Goal: Task Accomplishment & Management: Use online tool/utility

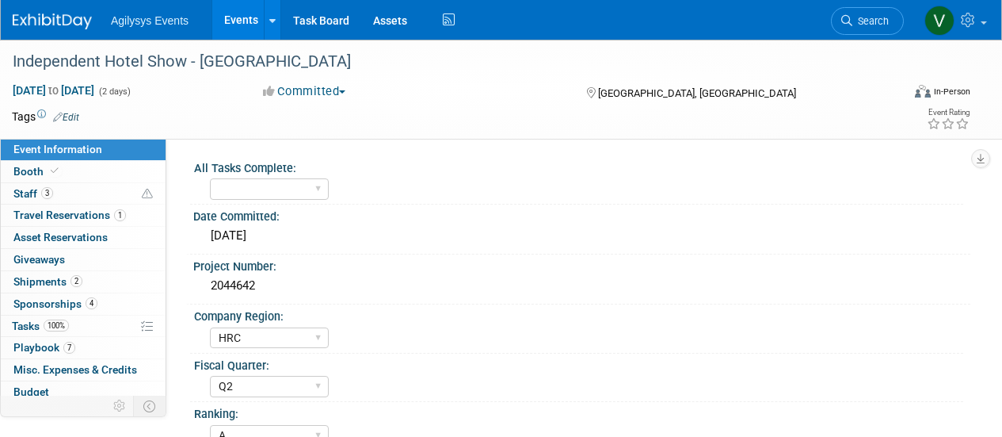
select select "HRC"
select select "Q2"
select select "A"
select select "Yes"
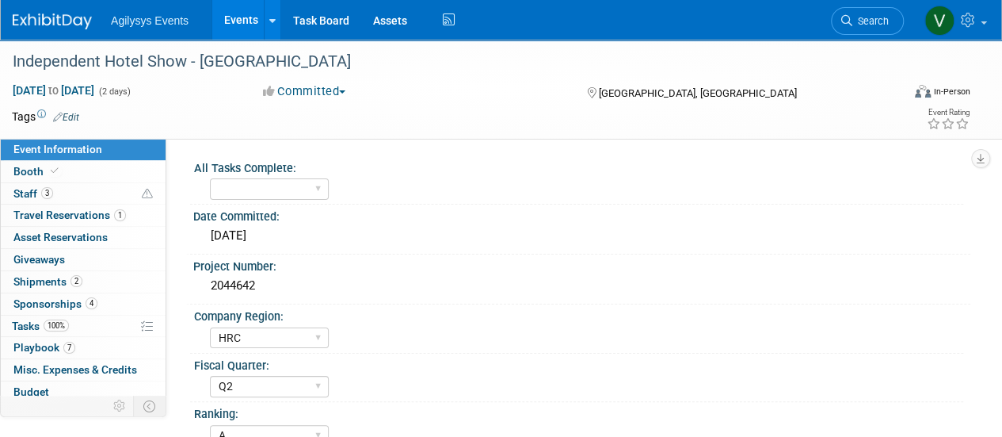
click at [70, 30] on div "Agilysys Events Events Add Event Bulk Upload Events Shareable Event Boards Rece…" at bounding box center [491, 20] width 957 height 40
click at [63, 17] on img at bounding box center [52, 21] width 79 height 16
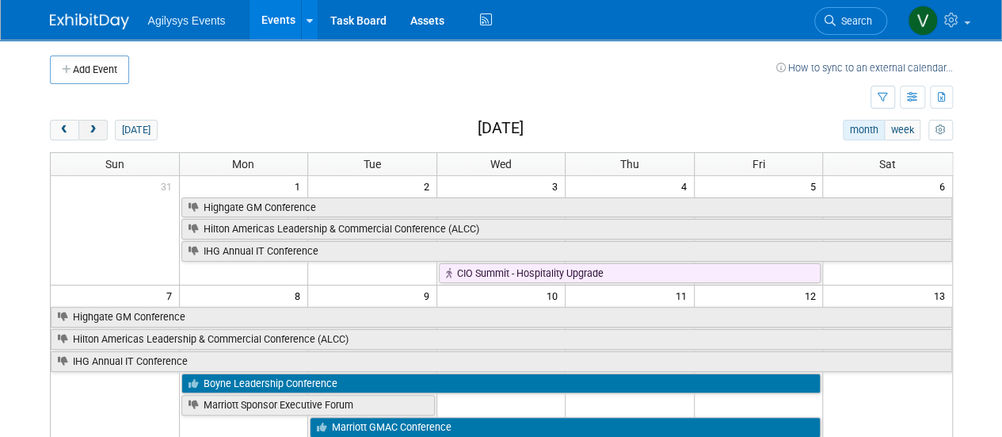
click at [93, 127] on span "next" at bounding box center [93, 130] width 12 height 10
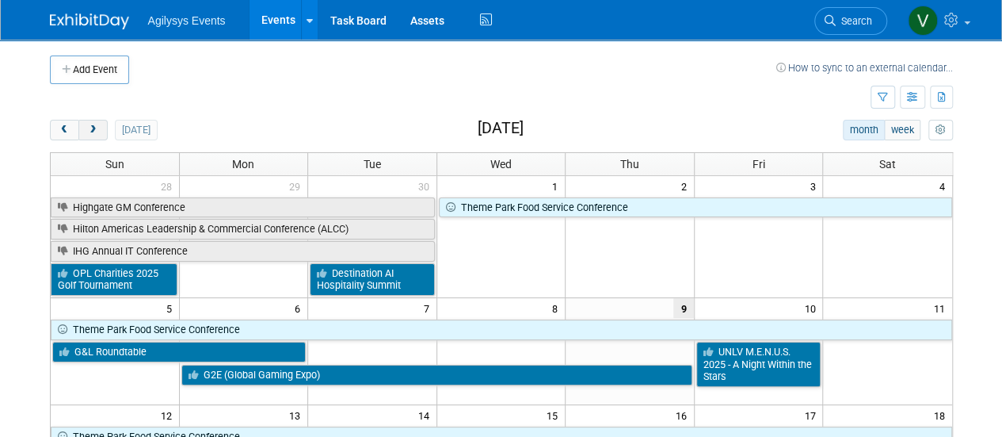
click at [93, 127] on span "next" at bounding box center [93, 130] width 12 height 10
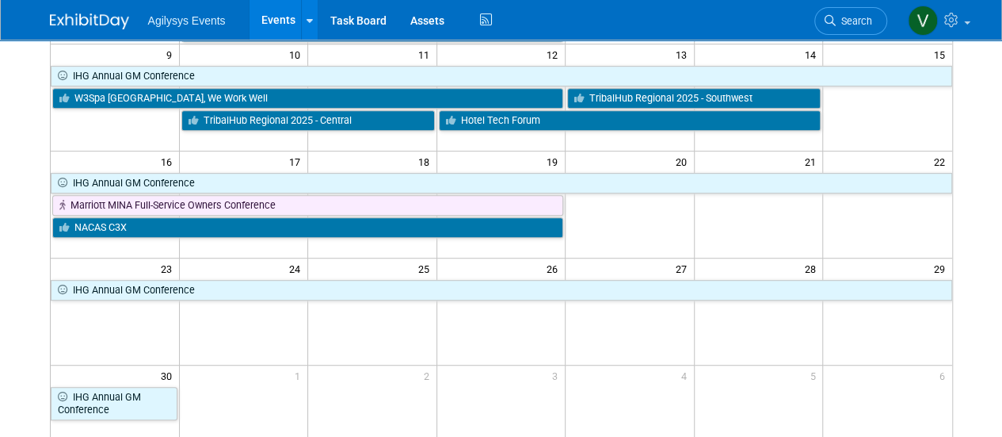
scroll to position [361, 0]
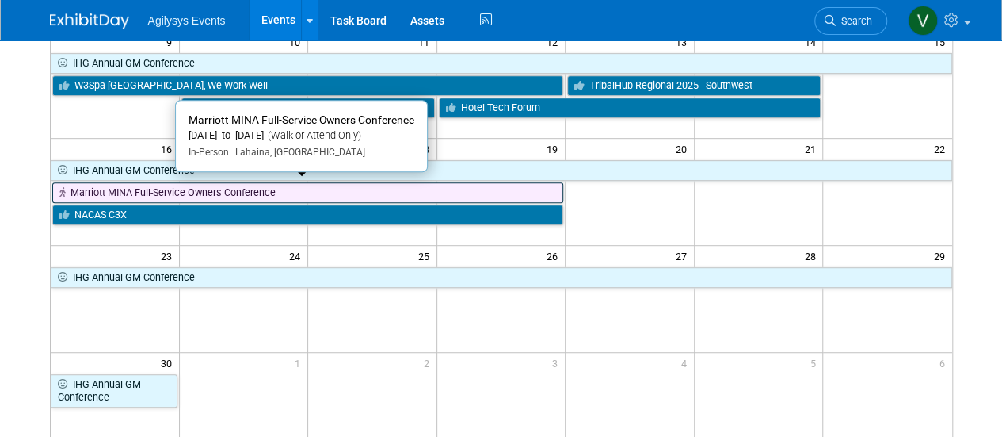
click at [254, 191] on link "Marriott MINA Full-Service Owners Conference" at bounding box center [308, 192] width 512 height 21
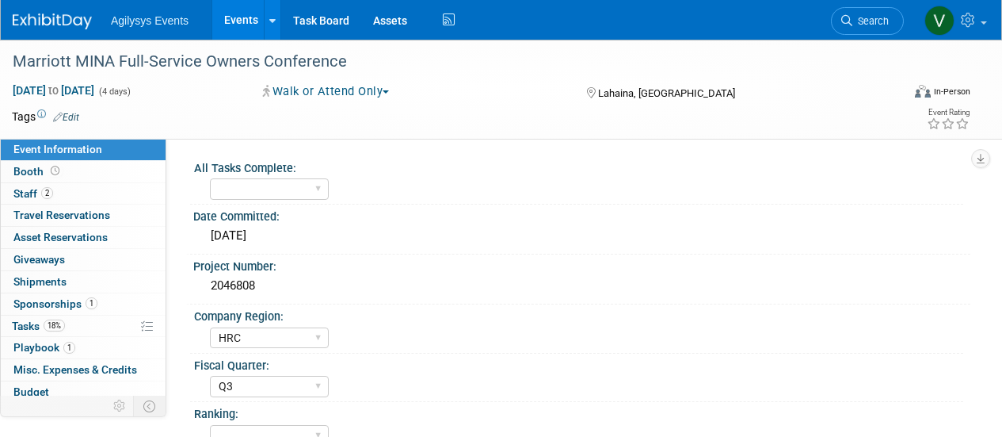
select select "HRC"
select select "Q3"
select select "Yes"
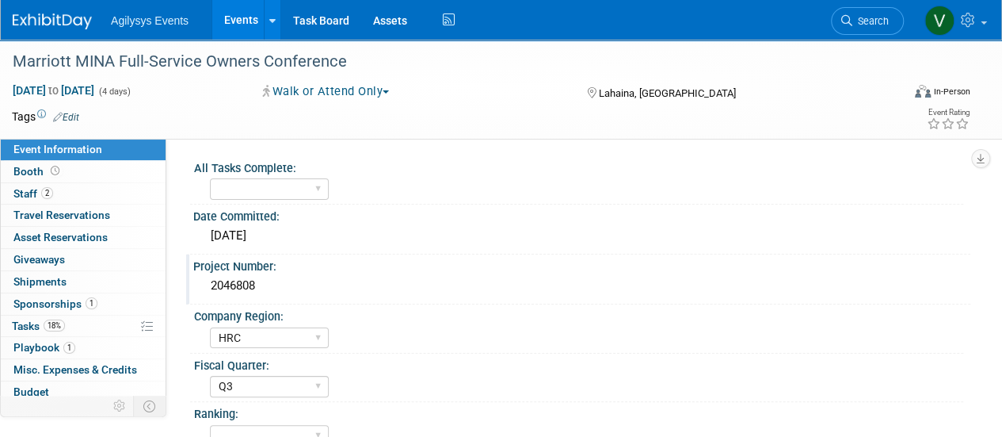
drag, startPoint x: 257, startPoint y: 276, endPoint x: 207, endPoint y: 279, distance: 50.0
click at [207, 279] on div "2046808" at bounding box center [581, 285] width 753 height 25
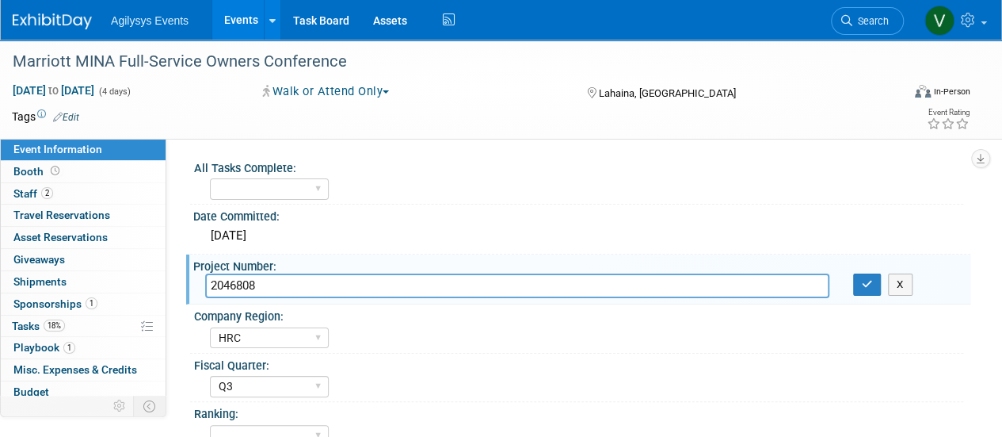
drag, startPoint x: 271, startPoint y: 295, endPoint x: 192, endPoint y: 294, distance: 79.2
click at [192, 294] on div "Project Number: 2046808 2046808 X" at bounding box center [578, 279] width 784 height 50
